Goal: Information Seeking & Learning: Learn about a topic

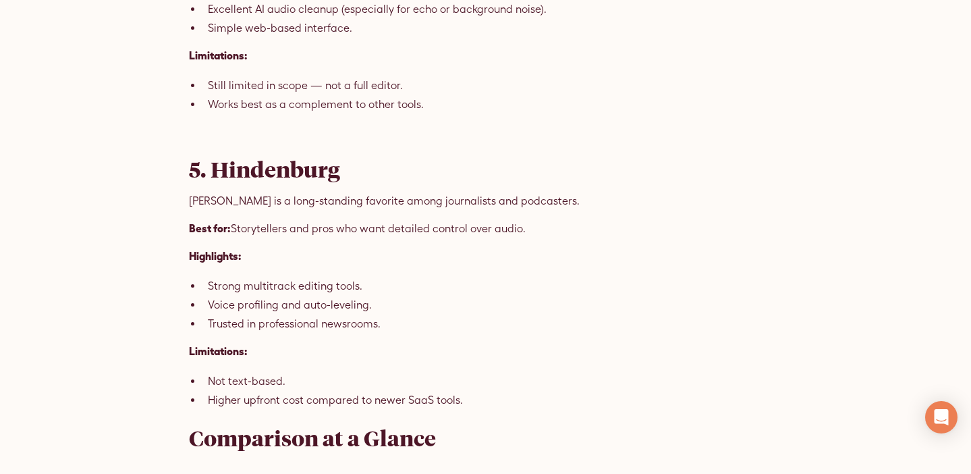
scroll to position [2379, 0]
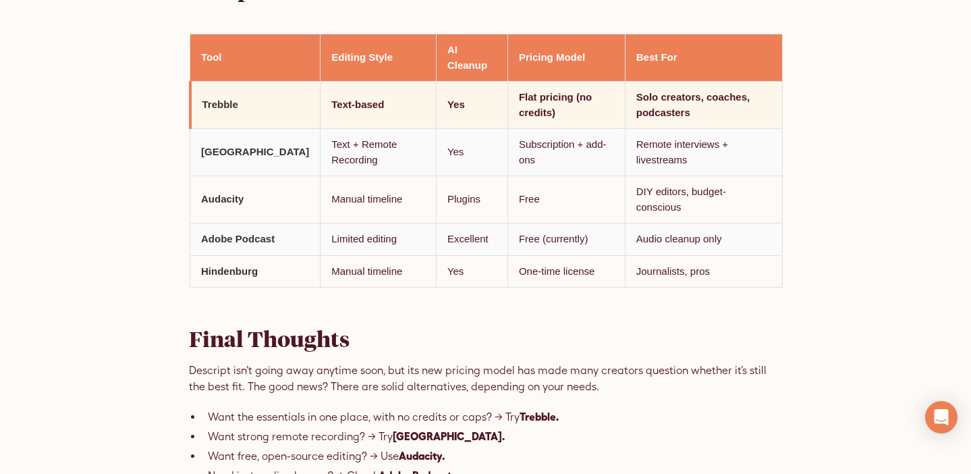
scroll to position [2476, 0]
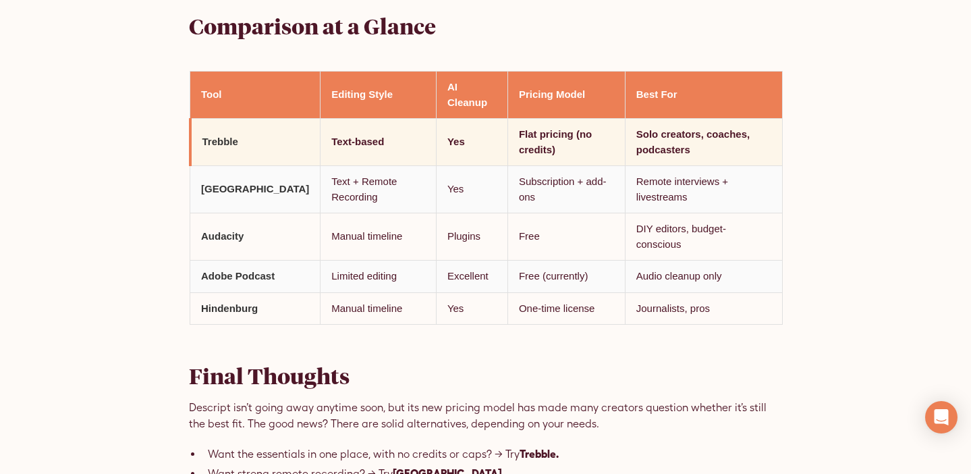
scroll to position [2432, 0]
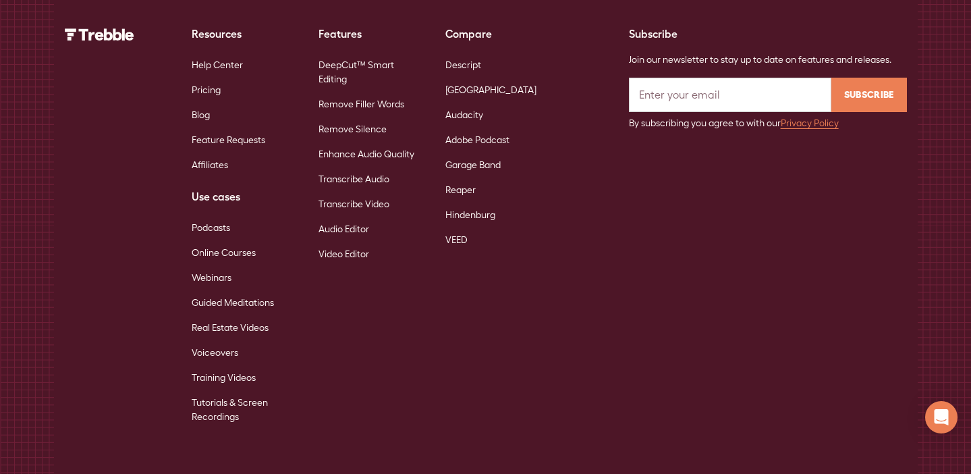
scroll to position [8723, 0]
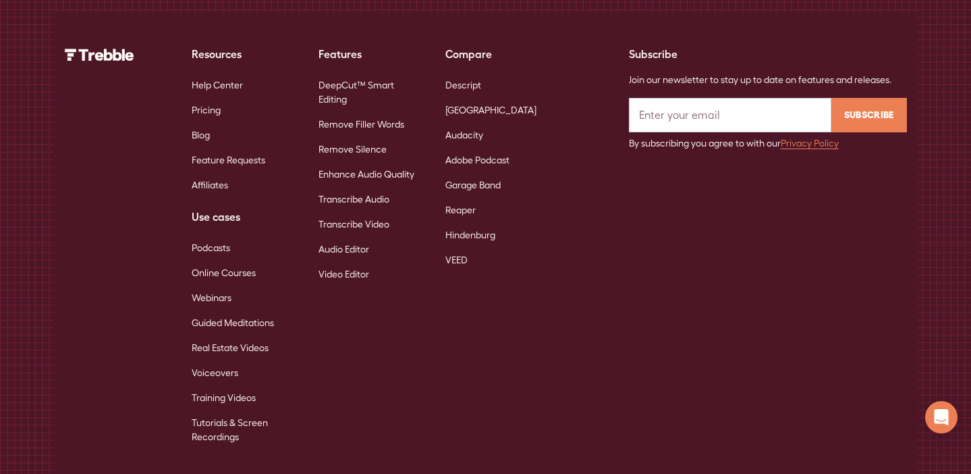
click at [200, 123] on link "Blog" at bounding box center [201, 135] width 18 height 25
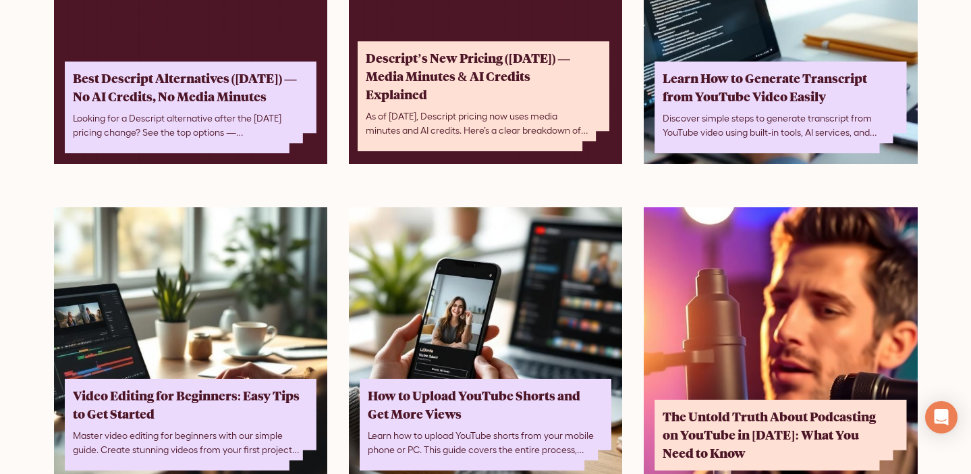
scroll to position [283, 0]
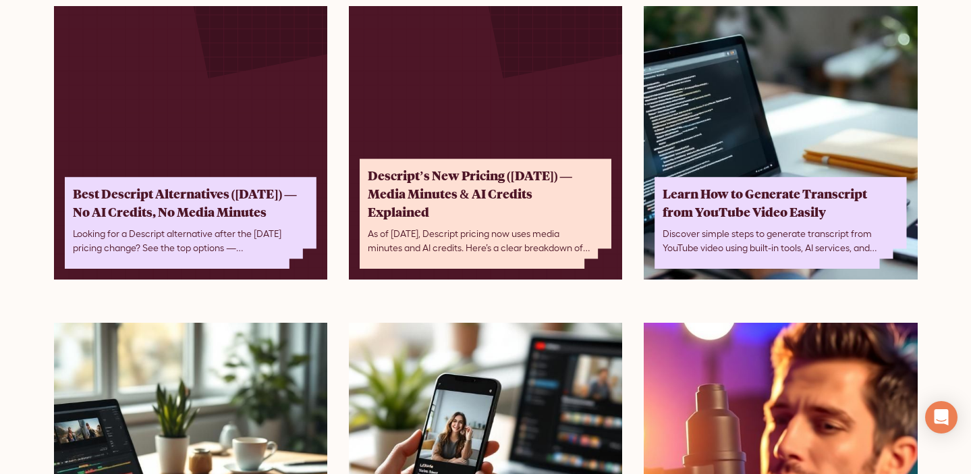
click at [448, 126] on link "Descript’s New Pricing (September 2025) — Media Minutes & AI Credits Explained …" at bounding box center [485, 142] width 273 height 273
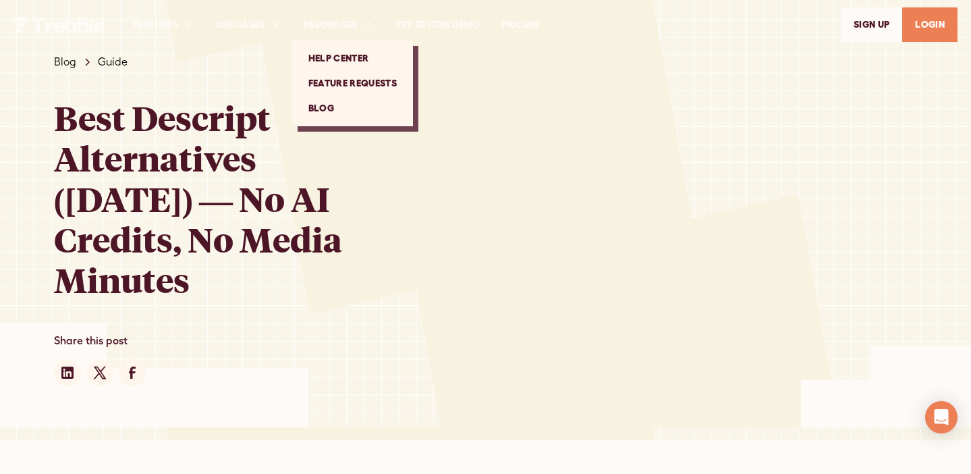
click at [328, 113] on link "Blog" at bounding box center [353, 108] width 110 height 25
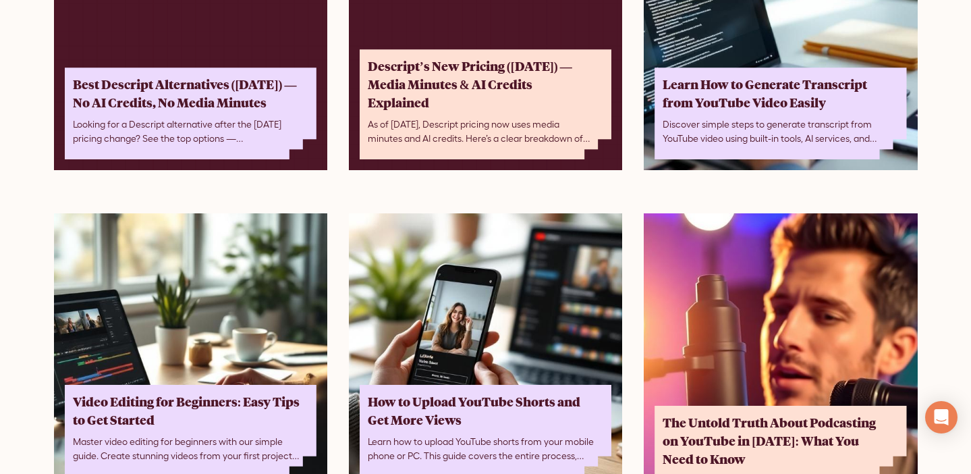
scroll to position [296, 0]
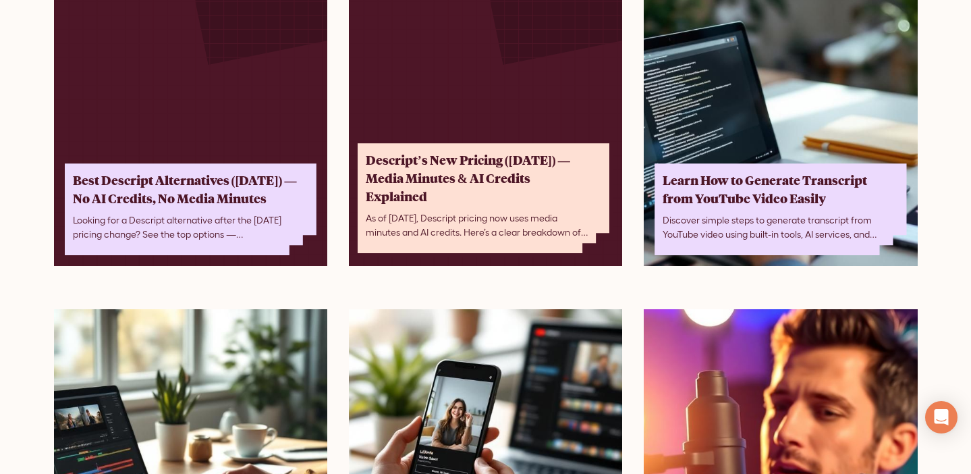
click at [400, 156] on div "Descript’s New Pricing ([DATE]) — Media Minutes & AI Credits Explained" at bounding box center [480, 178] width 228 height 55
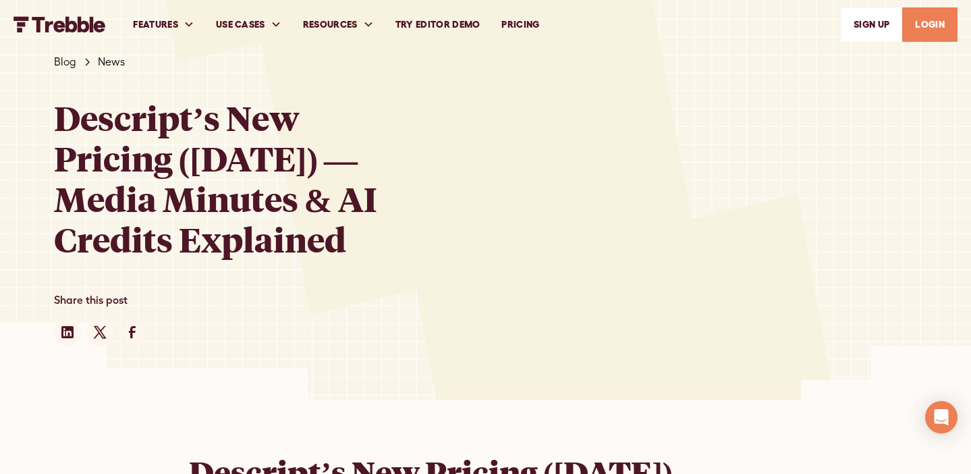
click at [71, 63] on div "Blog" at bounding box center [65, 62] width 22 height 16
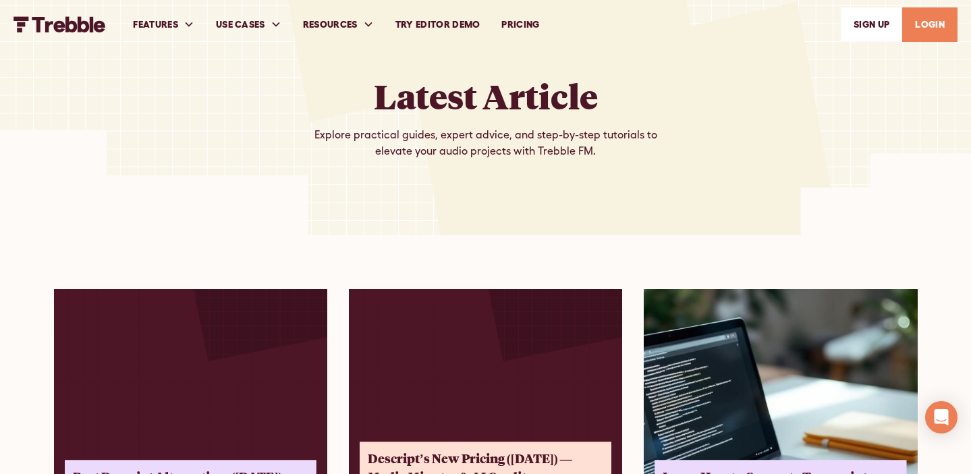
scroll to position [190, 0]
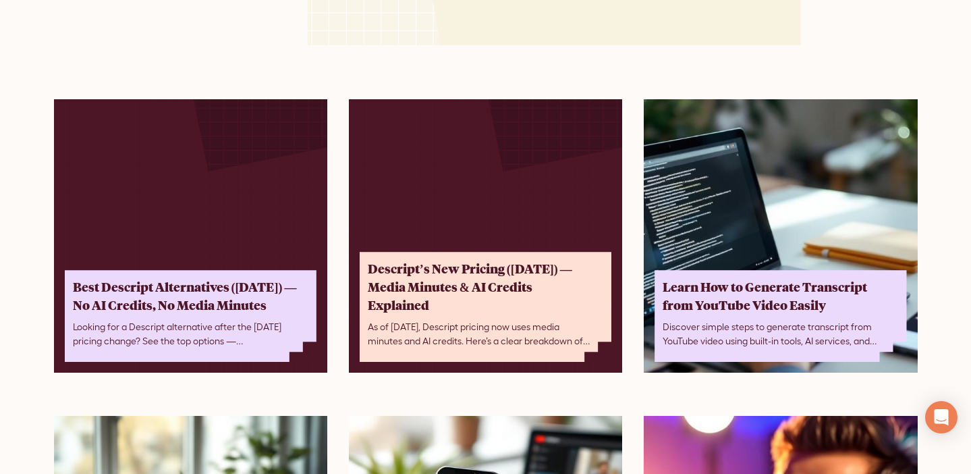
click at [408, 229] on link "Descript’s New Pricing (September 2025) — Media Minutes & AI Credits Explained …" at bounding box center [485, 235] width 273 height 273
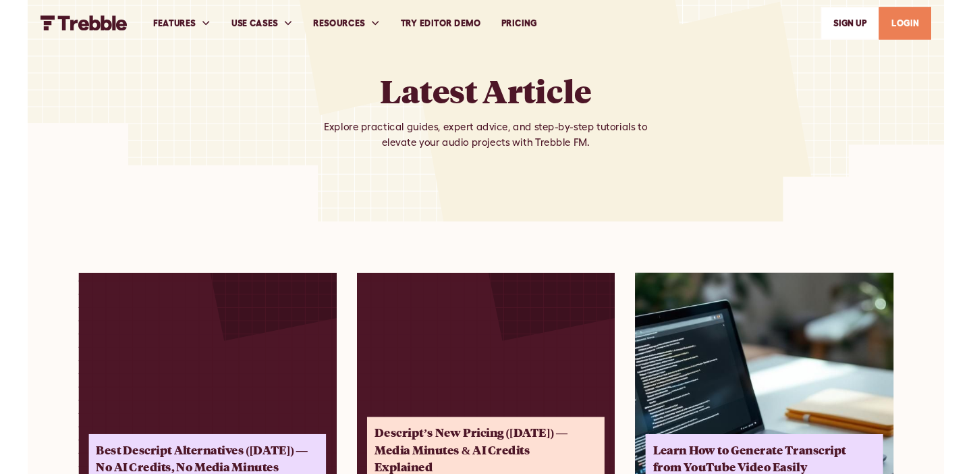
scroll to position [190, 0]
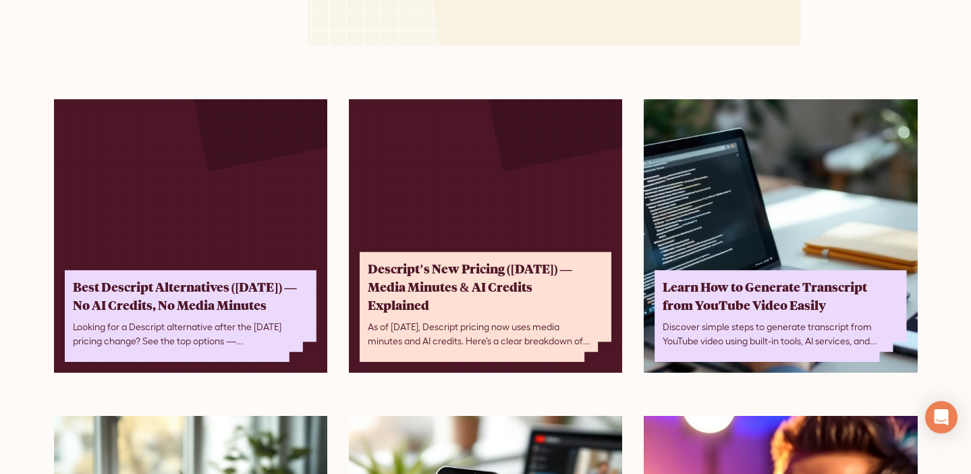
click at [133, 205] on link "Best Descript Alternatives (September 2025) — No AI Credits, No Media Minutes L…" at bounding box center [190, 235] width 273 height 273
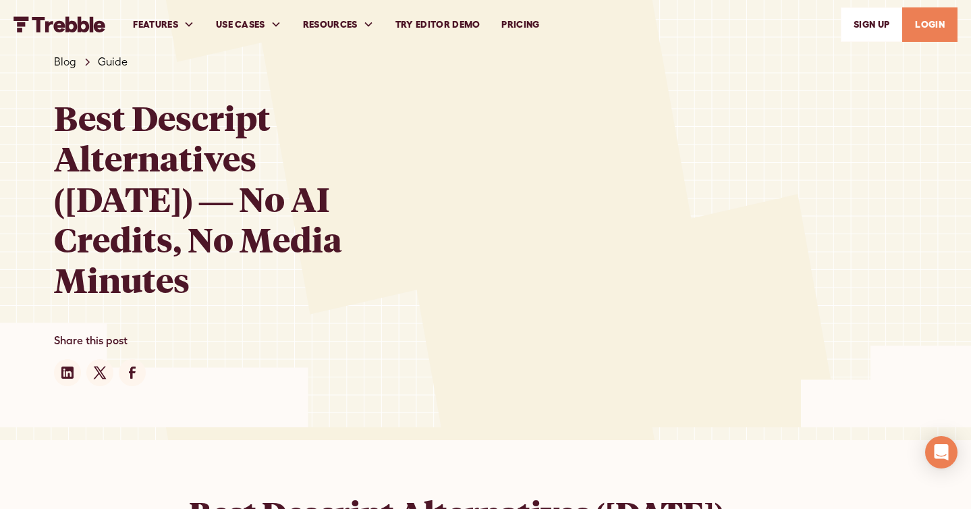
click at [61, 55] on div "Blog" at bounding box center [65, 62] width 22 height 16
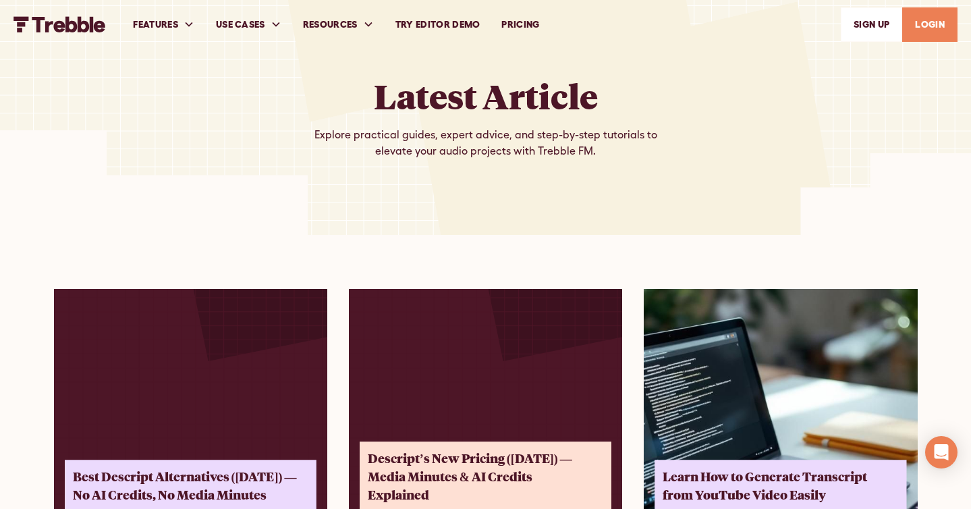
scroll to position [155, 0]
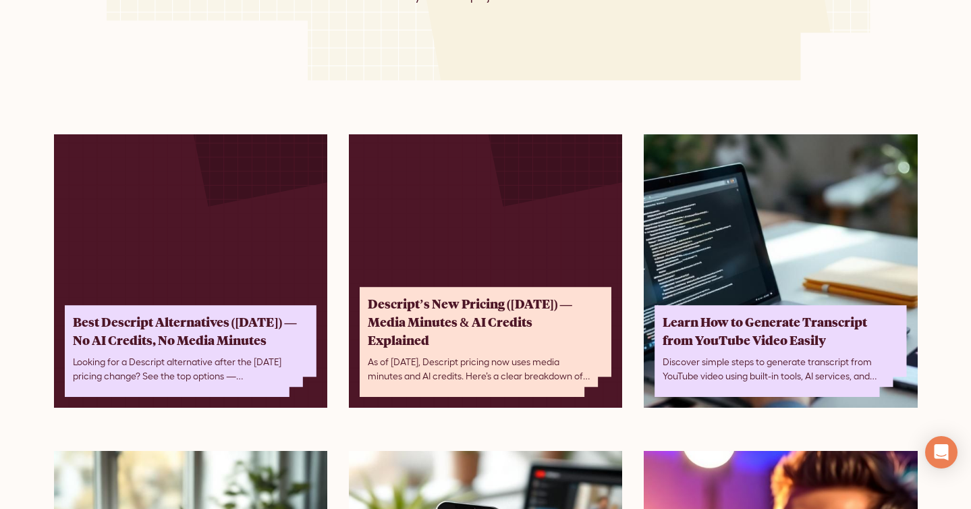
click at [225, 261] on link "Best Descript Alternatives (September 2025) — No AI Credits, No Media Minutes L…" at bounding box center [190, 270] width 273 height 273
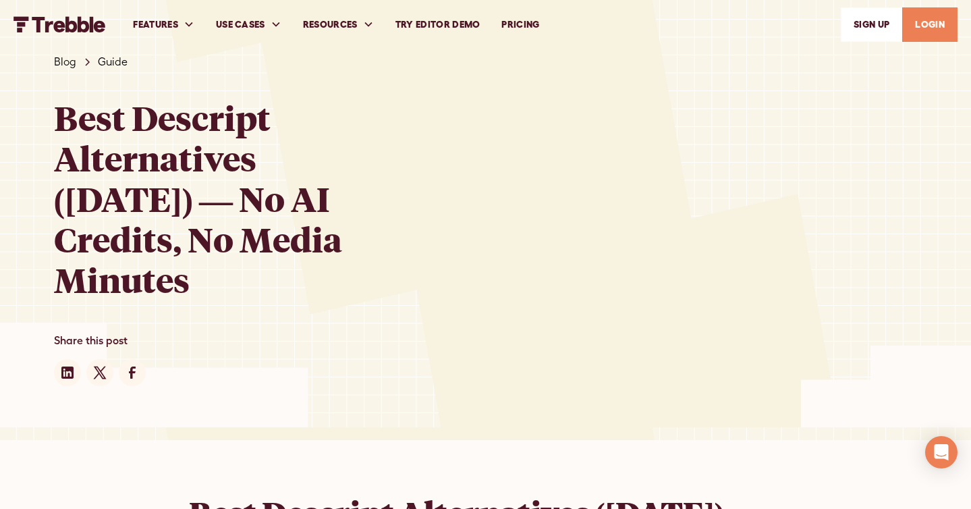
click at [75, 63] on div "Blog" at bounding box center [65, 62] width 22 height 16
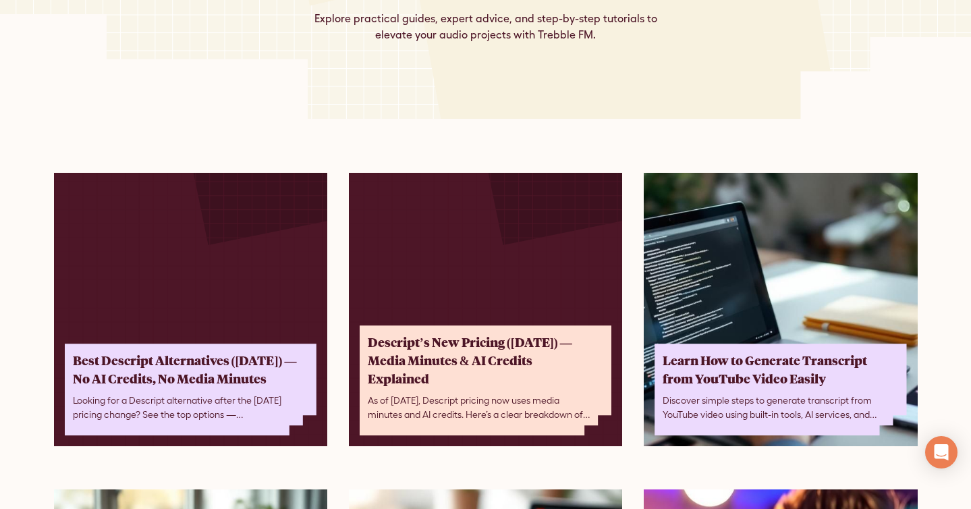
scroll to position [146, 0]
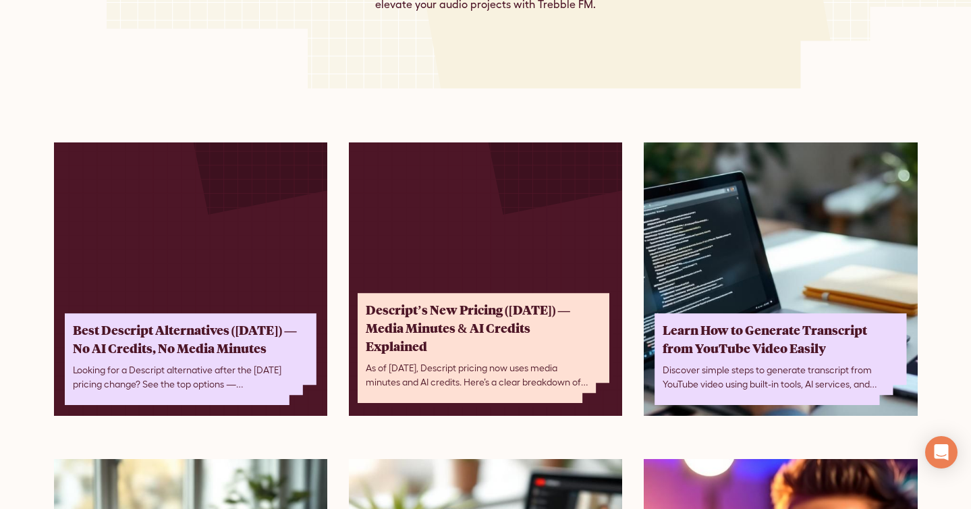
click at [453, 317] on div "Descript’s New Pricing ([DATE]) — Media Minutes & AI Credits Explained" at bounding box center [480, 328] width 228 height 55
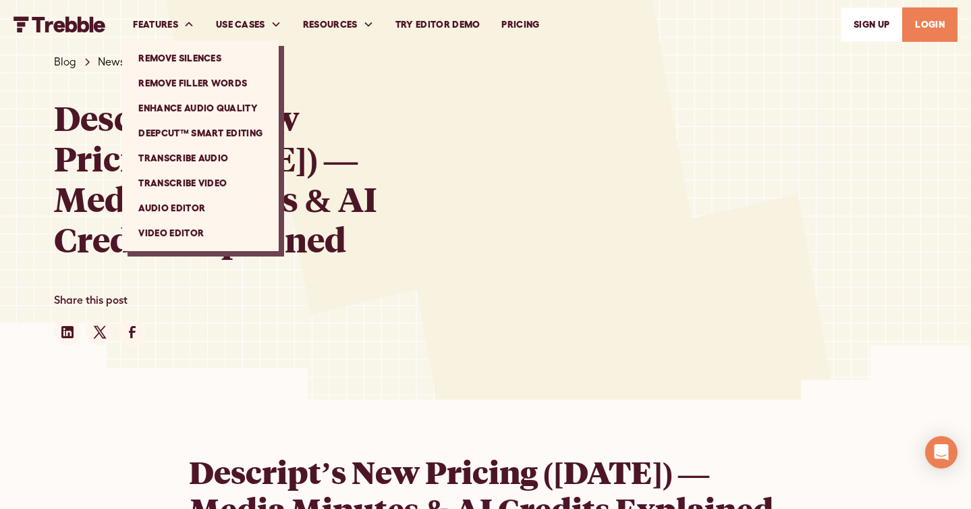
click at [178, 84] on link "Remove Filler Words" at bounding box center [201, 83] width 146 height 25
